Goal: Check status: Check status

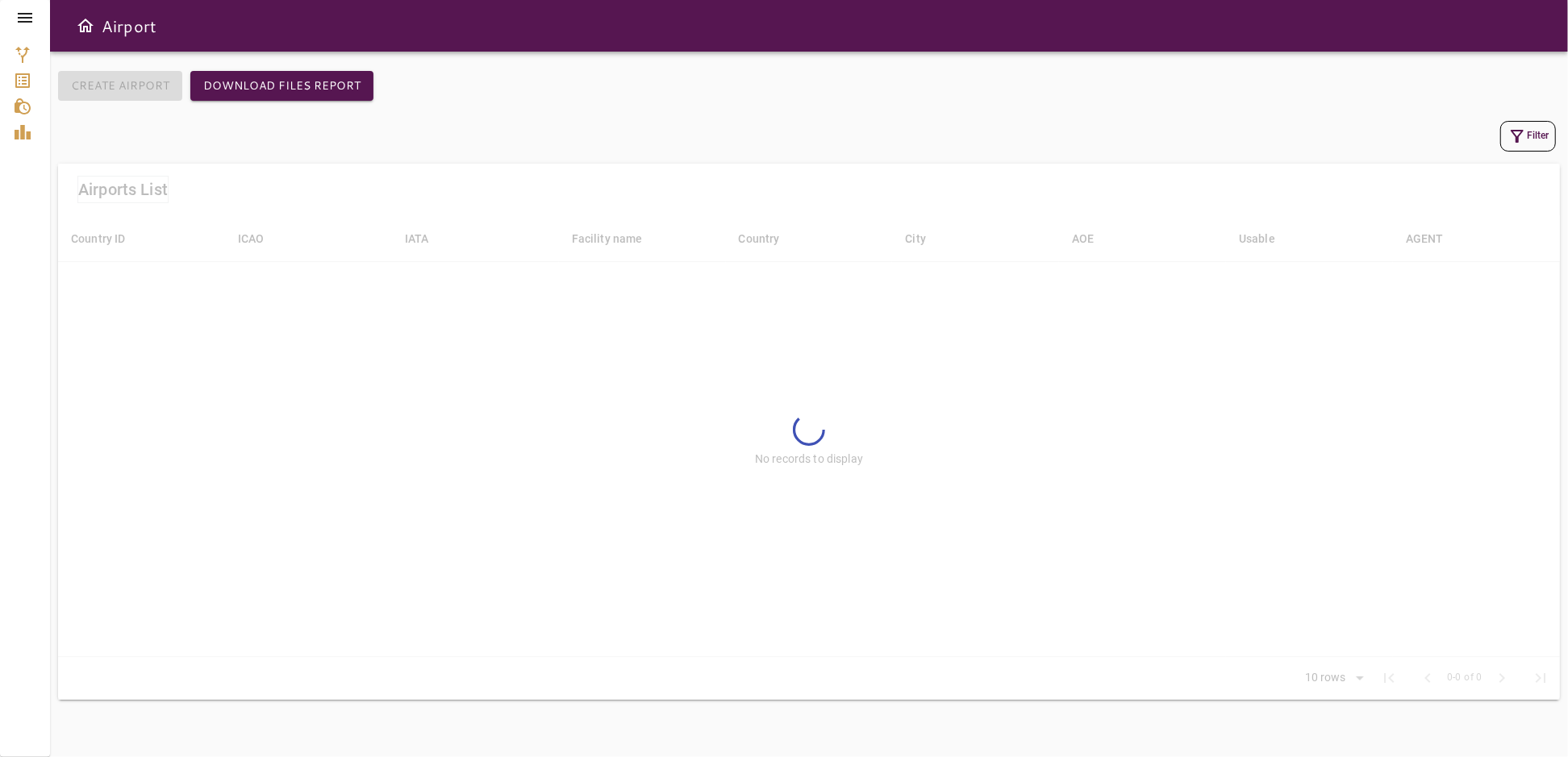
drag, startPoint x: 235, startPoint y: 0, endPoint x: 1237, endPoint y: 457, distance: 1101.3
click at [1237, 457] on div at bounding box center [809, 431] width 1502 height 536
click at [208, 357] on div at bounding box center [809, 431] width 1502 height 536
